Goal: Subscribe to service/newsletter

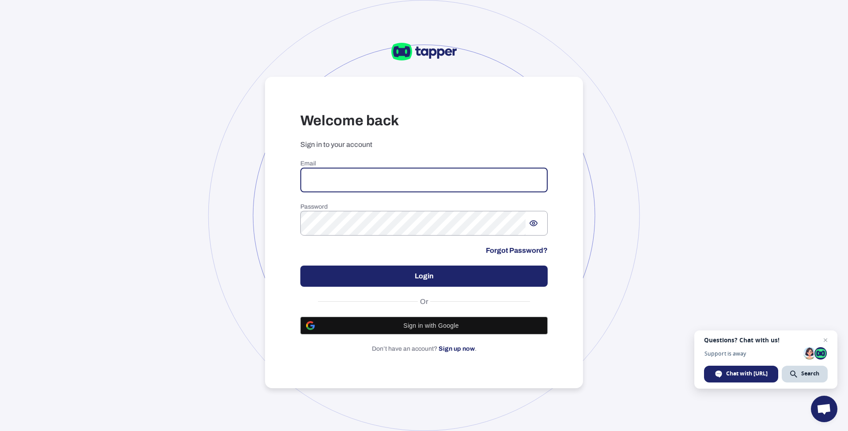
click at [346, 179] on input "email" at bounding box center [423, 180] width 247 height 25
click at [433, 329] on span "Sign in with Google" at bounding box center [431, 325] width 222 height 7
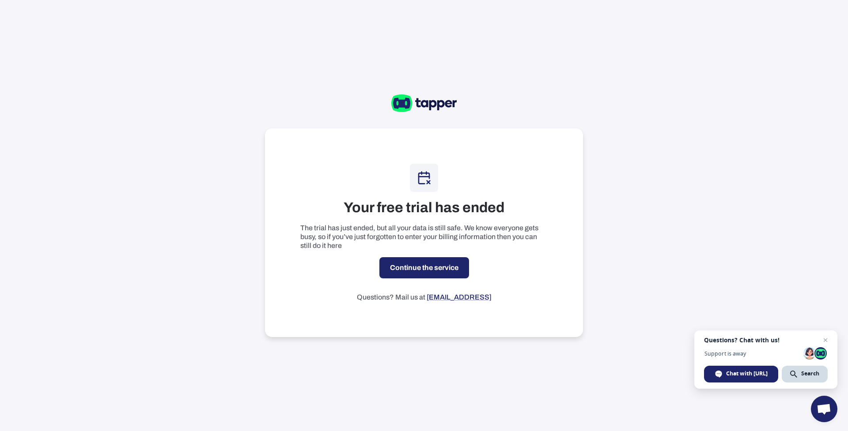
click at [391, 270] on link "Continue the service" at bounding box center [424, 267] width 90 height 21
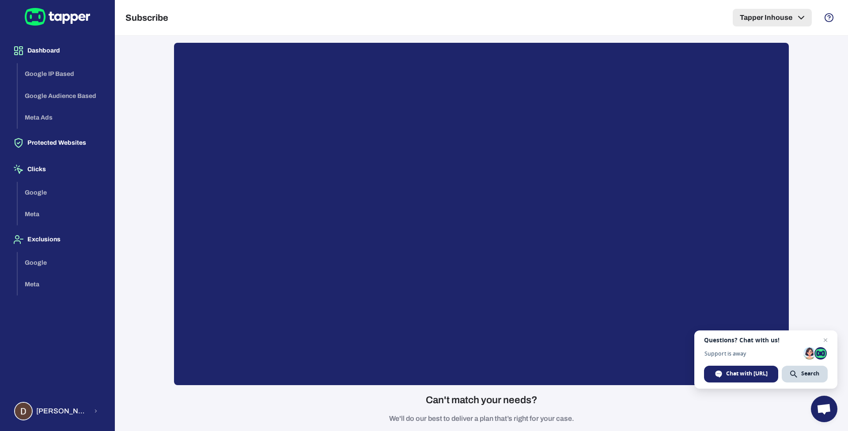
click at [765, 14] on button "Tapper Inhouse" at bounding box center [771, 18] width 79 height 18
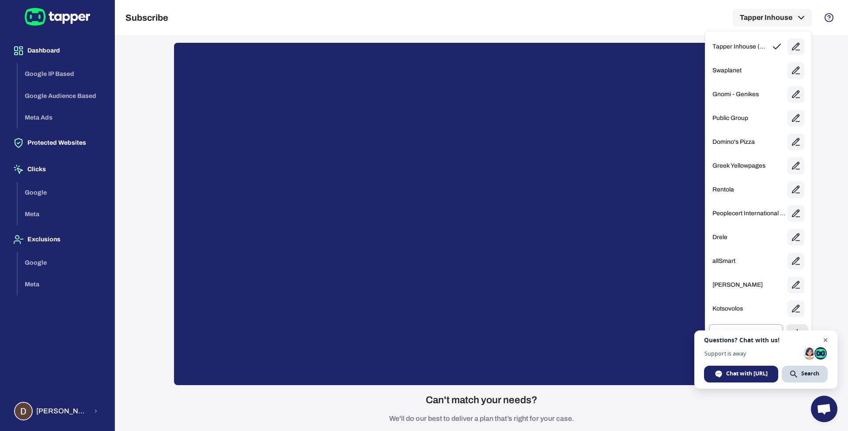
click at [826, 341] on span "Open chat" at bounding box center [825, 340] width 11 height 11
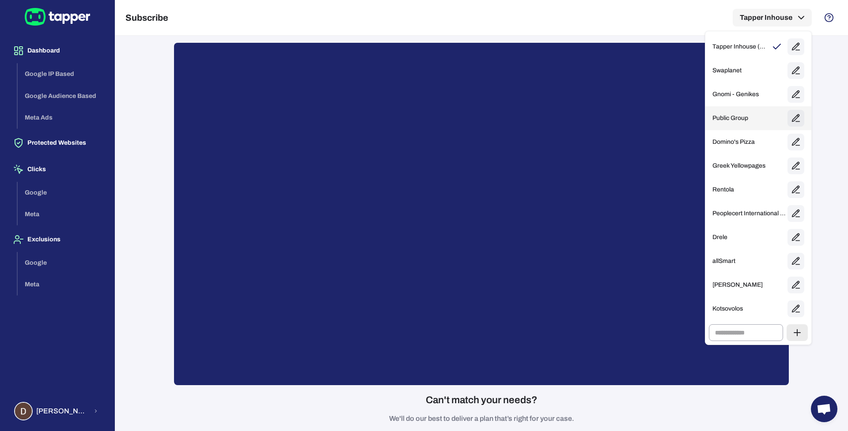
click at [738, 113] on div "Public Group" at bounding box center [758, 118] width 106 height 24
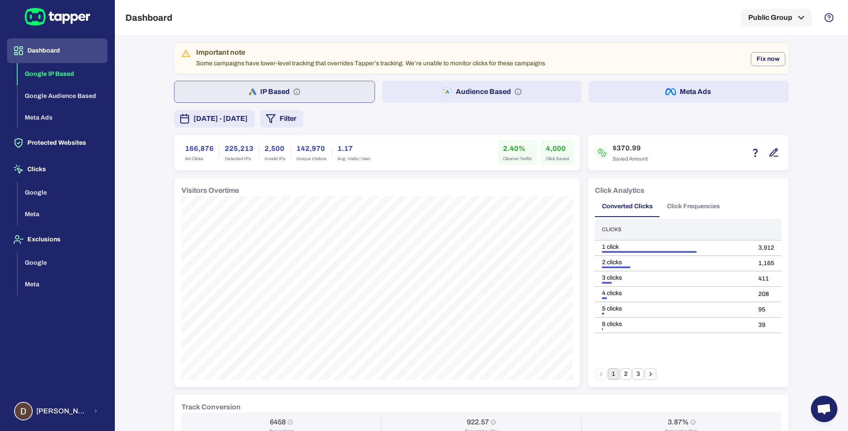
click at [478, 96] on button "Audience Based" at bounding box center [482, 92] width 200 height 22
click at [619, 102] on button "Meta Ads" at bounding box center [688, 92] width 200 height 22
